Goal: Information Seeking & Learning: Find specific fact

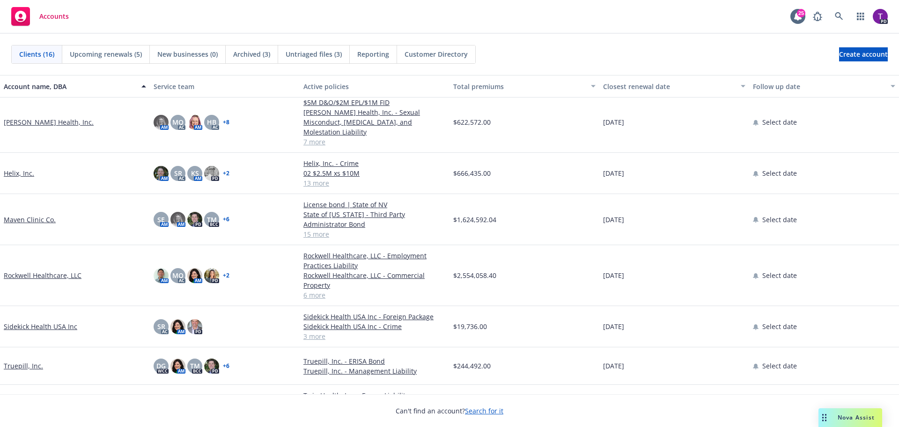
scroll to position [228, 0]
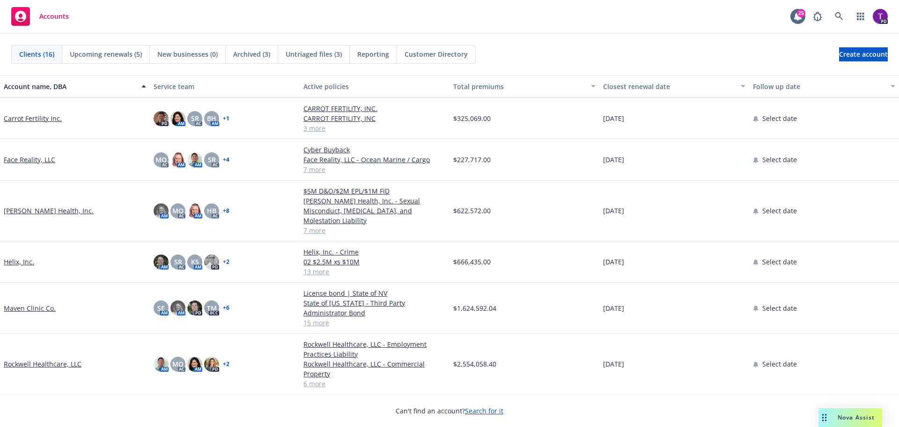
click at [37, 303] on link "Maven Clinic Co." at bounding box center [30, 308] width 52 height 10
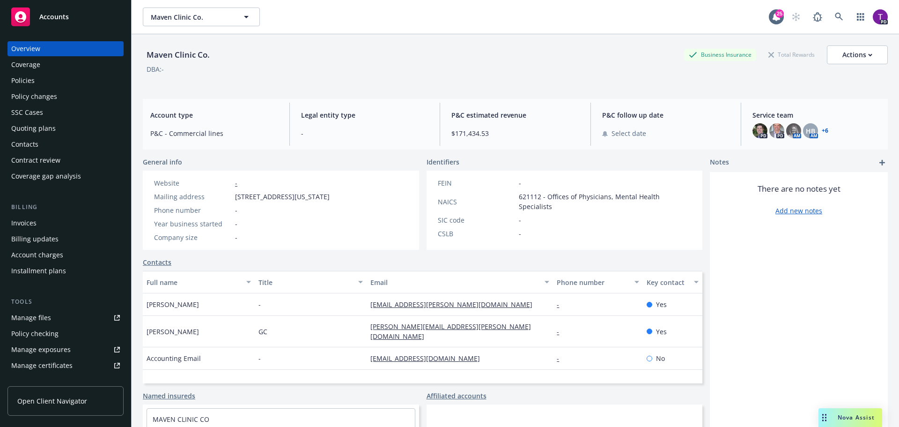
click at [51, 86] on div "Policies" at bounding box center [65, 80] width 109 height 15
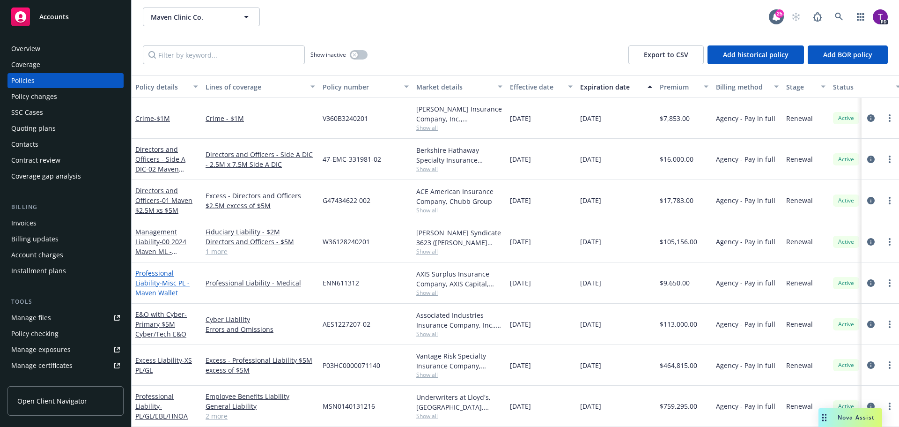
click at [157, 271] on link "Professional Liability - Misc PL - Maven Wallet" at bounding box center [162, 282] width 54 height 29
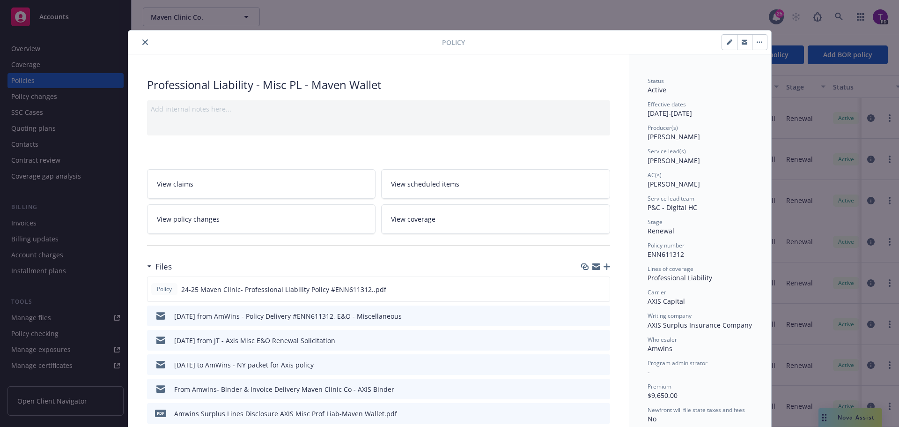
click at [214, 218] on link "View policy changes" at bounding box center [261, 219] width 229 height 30
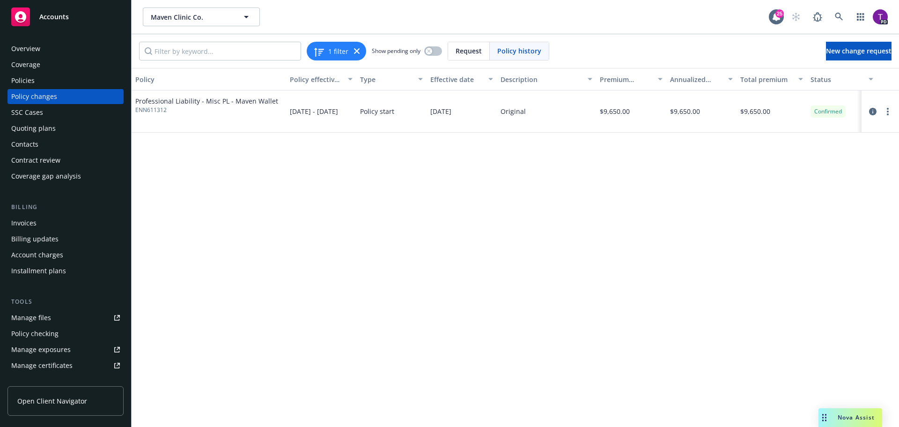
click at [32, 81] on div "Policies" at bounding box center [22, 80] width 23 height 15
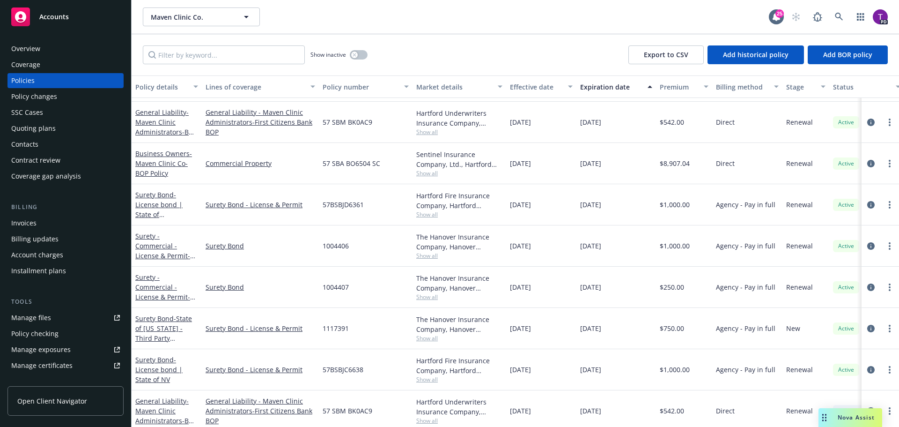
scroll to position [424, 0]
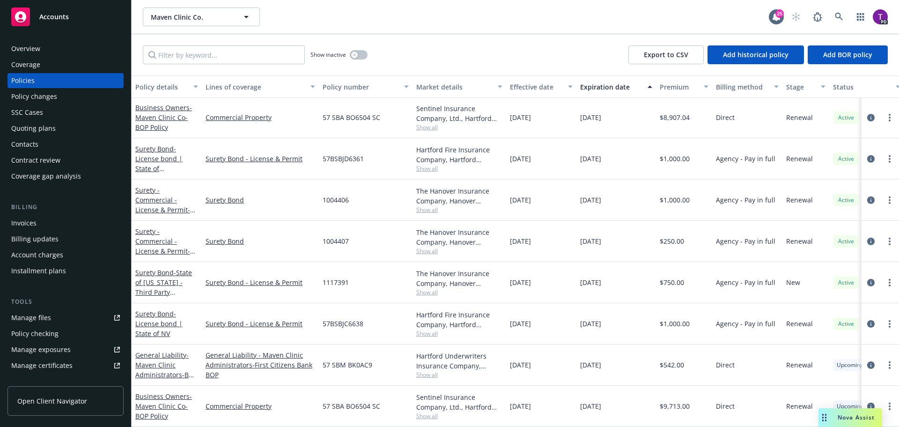
click at [863, 412] on div "Nova Assist" at bounding box center [851, 417] width 64 height 19
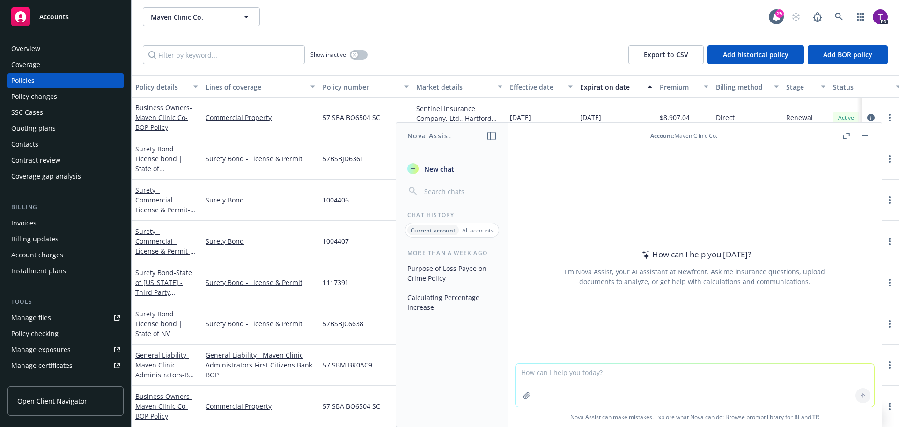
click at [626, 371] on textarea at bounding box center [695, 384] width 359 height 43
type textarea "what is the percentage increase from 165,756,973 to 199,697,307"
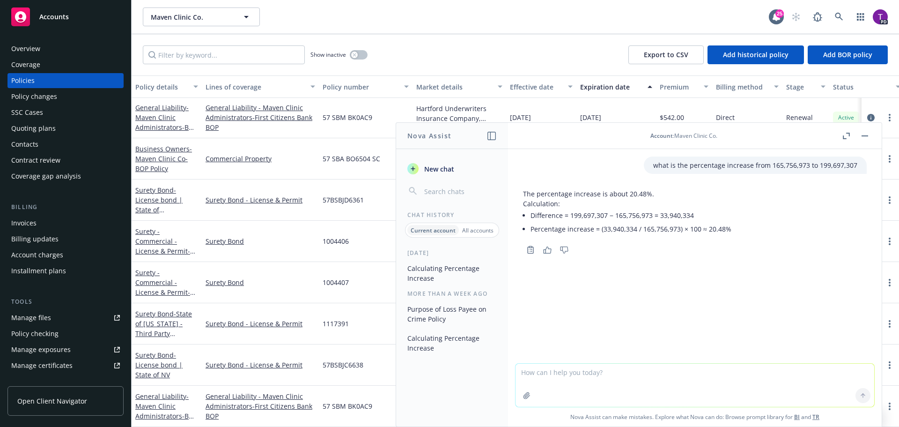
scroll to position [283, 0]
